Goal: Transaction & Acquisition: Purchase product/service

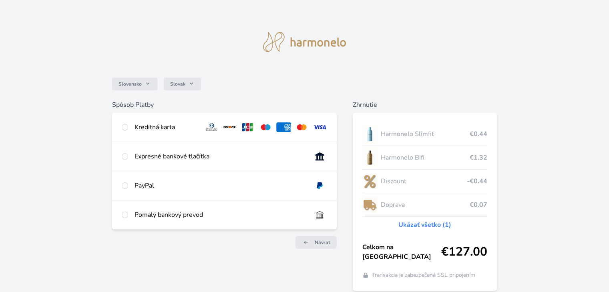
click at [174, 129] on div "Kreditná karta" at bounding box center [166, 128] width 63 height 10
radio input "true"
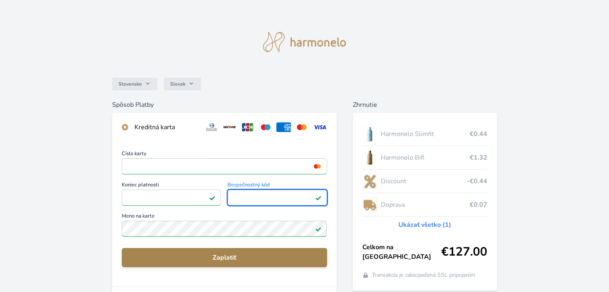
click at [236, 256] on span "Zaplatiť" at bounding box center [224, 258] width 192 height 10
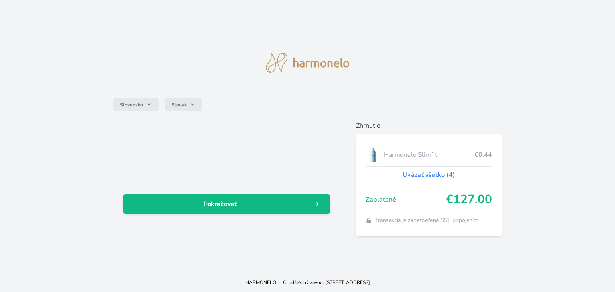
click at [424, 175] on link "Ukázať všetko (4)" at bounding box center [429, 175] width 53 height 10
